Goal: Check status: Check status

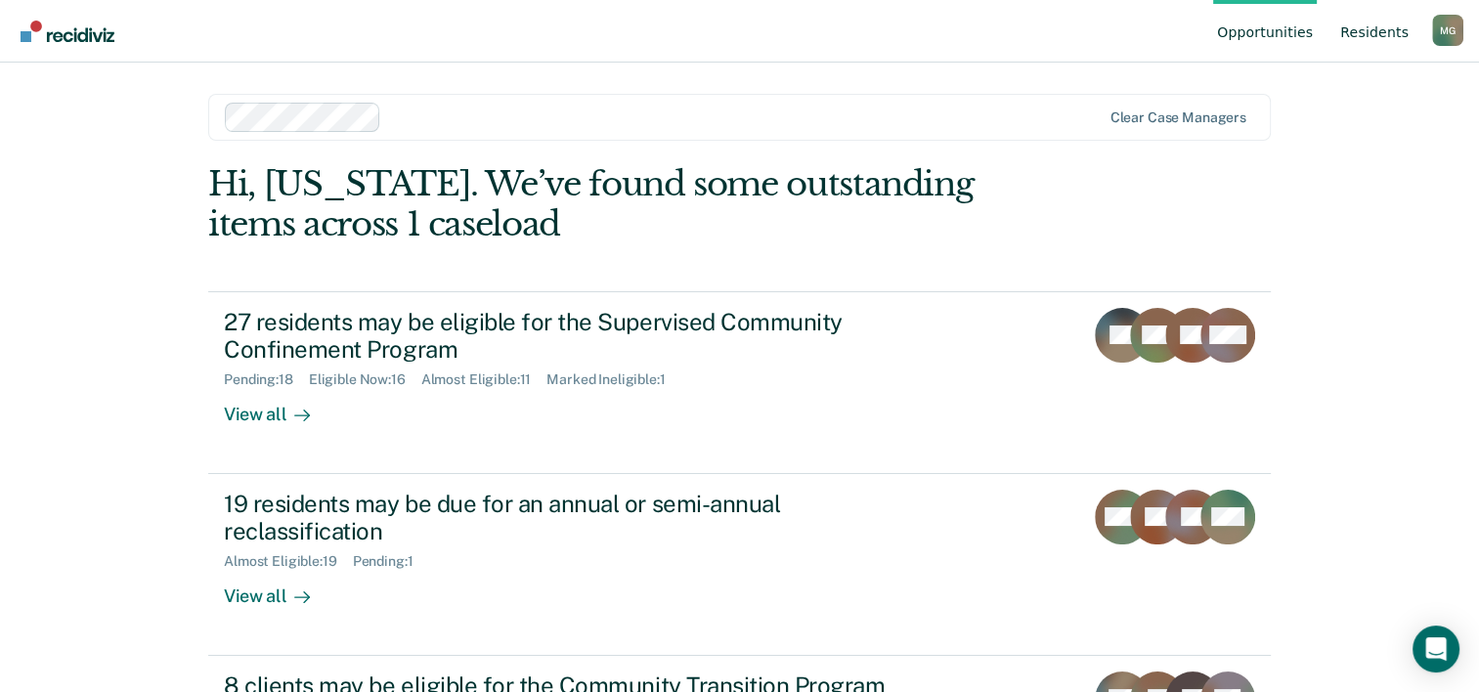
click at [1372, 35] on link "Resident s" at bounding box center [1374, 31] width 76 height 63
